Goal: Transaction & Acquisition: Purchase product/service

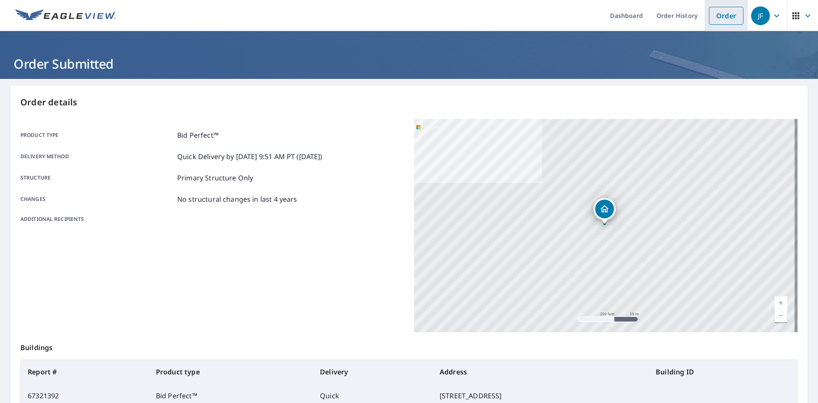
click at [713, 15] on link "Order" at bounding box center [726, 16] width 35 height 18
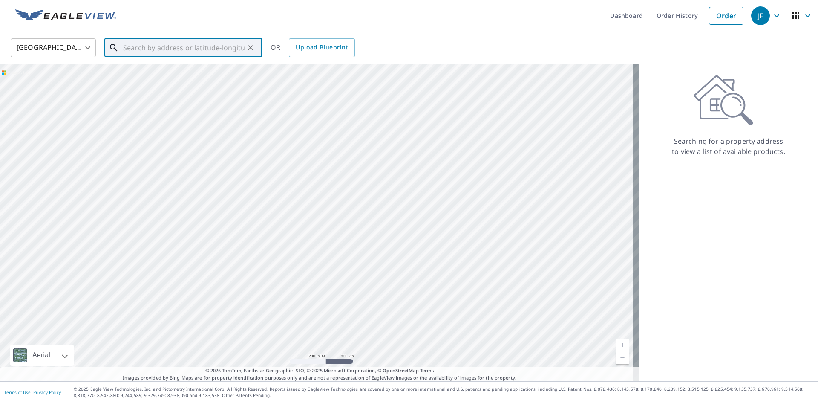
paste input "[STREET_ADDRESS]"
click at [180, 78] on p "[GEOGRAPHIC_DATA]" at bounding box center [188, 82] width 134 height 9
type input "[STREET_ADDRESS]"
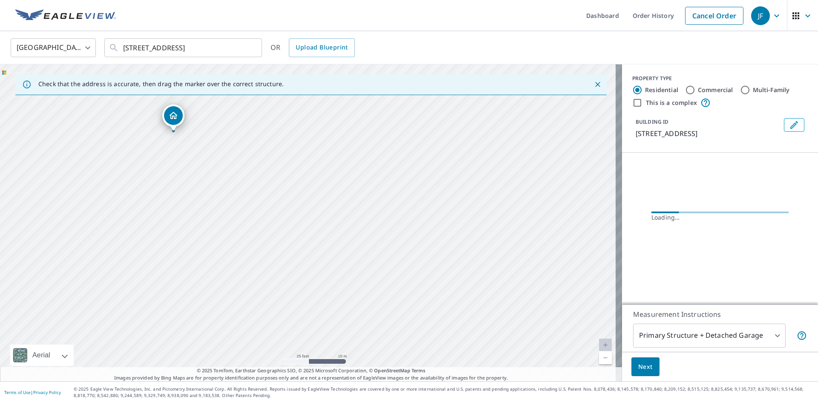
drag, startPoint x: 234, startPoint y: 172, endPoint x: 232, endPoint y: 304, distance: 131.3
click at [232, 304] on div "[STREET_ADDRESS]" at bounding box center [311, 222] width 622 height 317
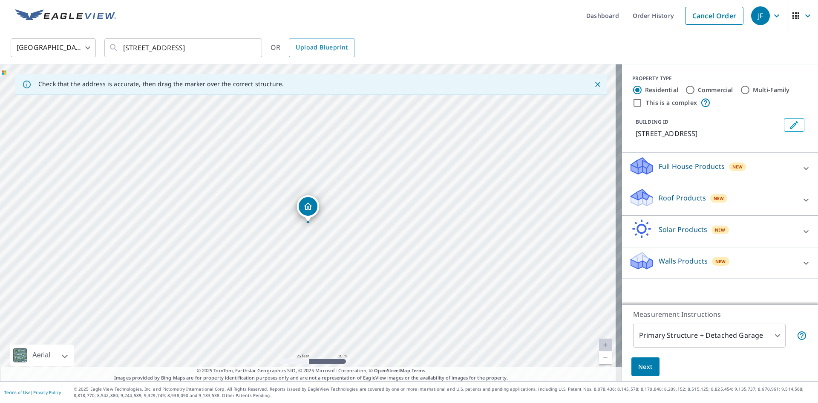
click at [308, 205] on icon "Dropped pin, building 1, Residential property, 2386 Mount Hood Ln Toms River, N…" at bounding box center [308, 206] width 10 height 10
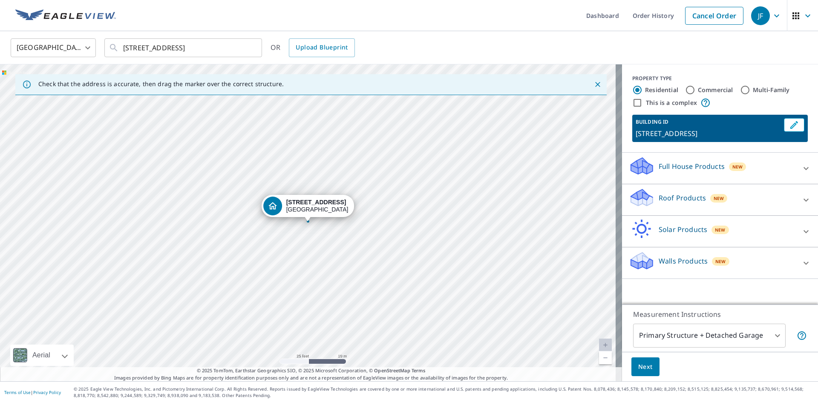
click at [804, 204] on icon at bounding box center [806, 200] width 10 height 10
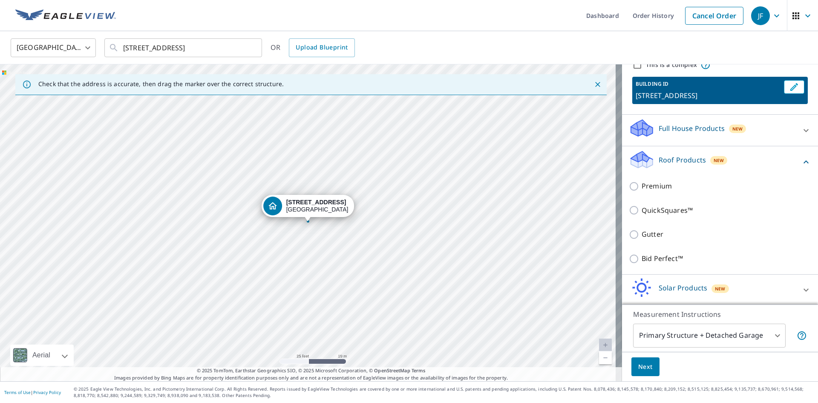
scroll to position [81, 0]
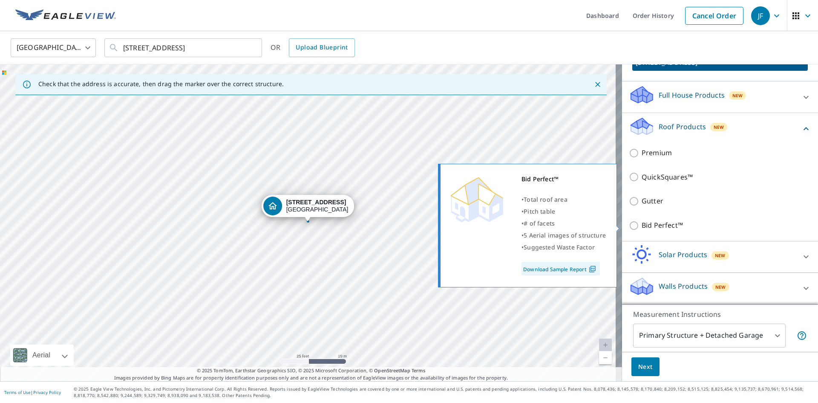
click at [629, 225] on input "Bid Perfect™" at bounding box center [635, 225] width 13 height 10
checkbox input "true"
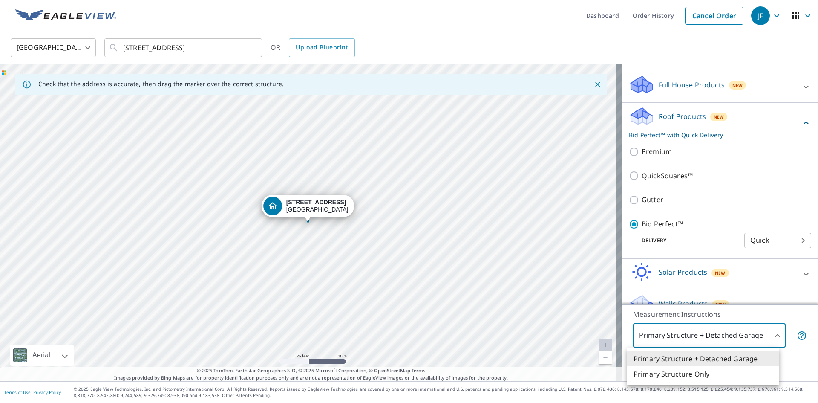
drag, startPoint x: 769, startPoint y: 334, endPoint x: 765, endPoint y: 338, distance: 6.6
click at [769, 334] on body "JF JF Dashboard Order History Cancel Order JF [GEOGRAPHIC_DATA] [GEOGRAPHIC_DAT…" at bounding box center [409, 201] width 818 height 403
click at [684, 371] on li "Primary Structure Only" at bounding box center [703, 373] width 153 height 15
type input "2"
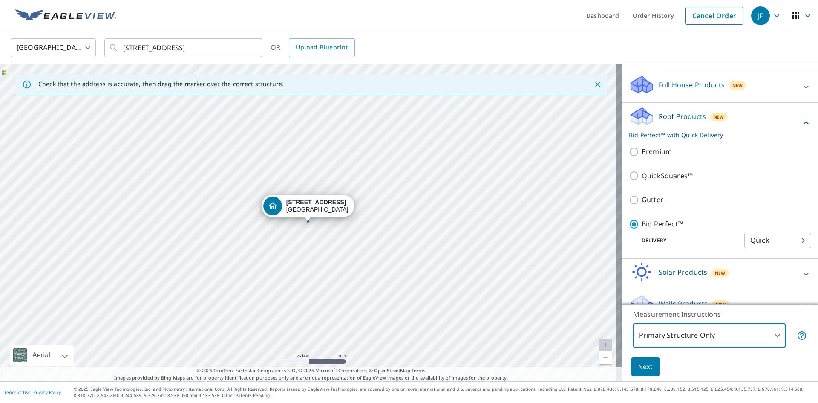
click at [639, 366] on span "Next" at bounding box center [646, 366] width 14 height 11
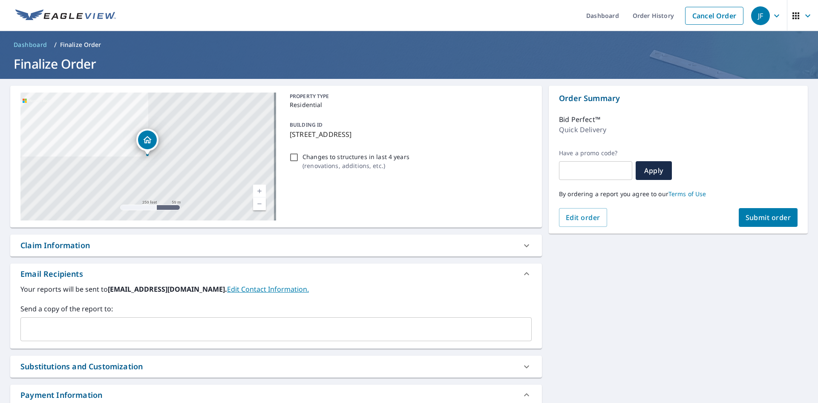
click at [757, 216] on span "Submit order" at bounding box center [769, 217] width 46 height 9
